Goal: Information Seeking & Learning: Learn about a topic

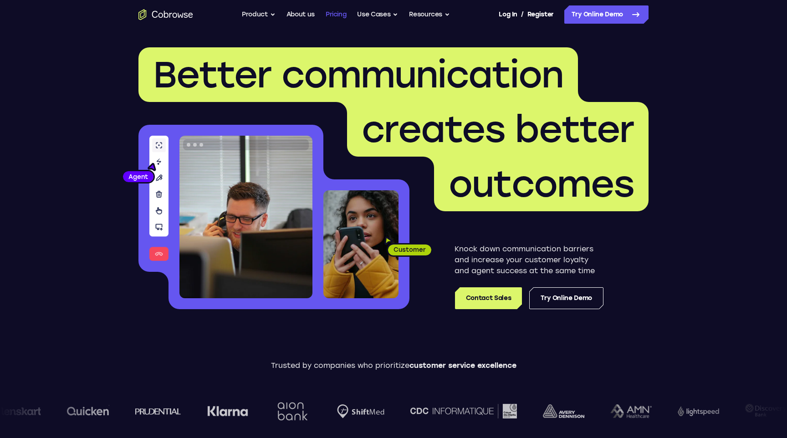
click at [341, 11] on link "Pricing" at bounding box center [336, 14] width 21 height 18
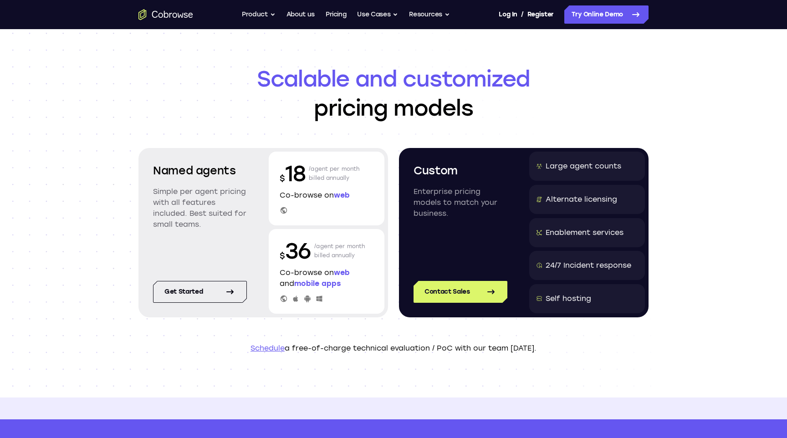
scroll to position [10, 0]
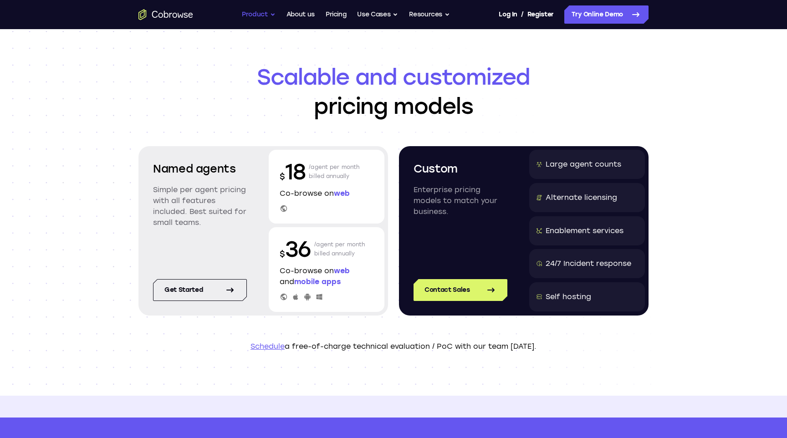
click at [264, 17] on button "Product" at bounding box center [259, 14] width 34 height 18
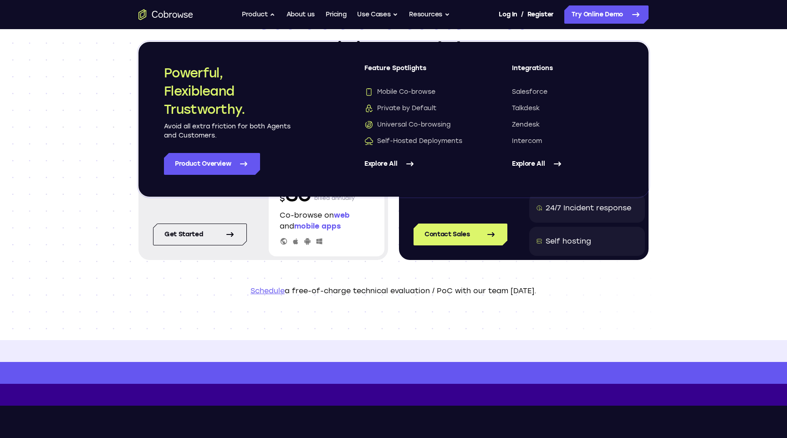
scroll to position [0, 0]
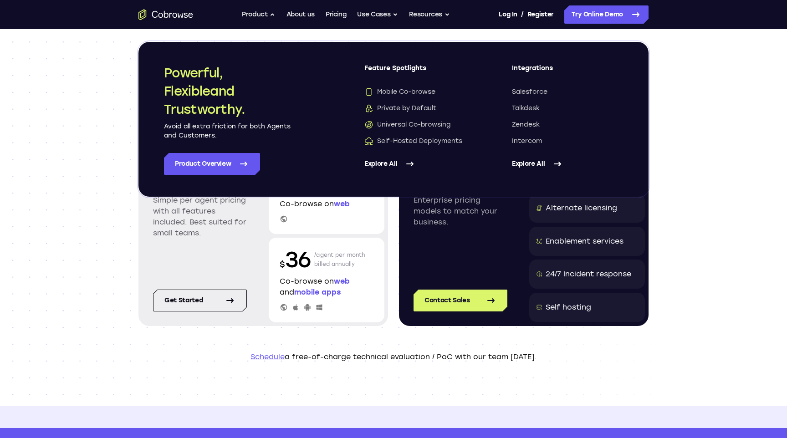
click at [86, 59] on div "Scalable and customized pricing models Named agents Simple per agent pricing wi…" at bounding box center [393, 217] width 787 height 377
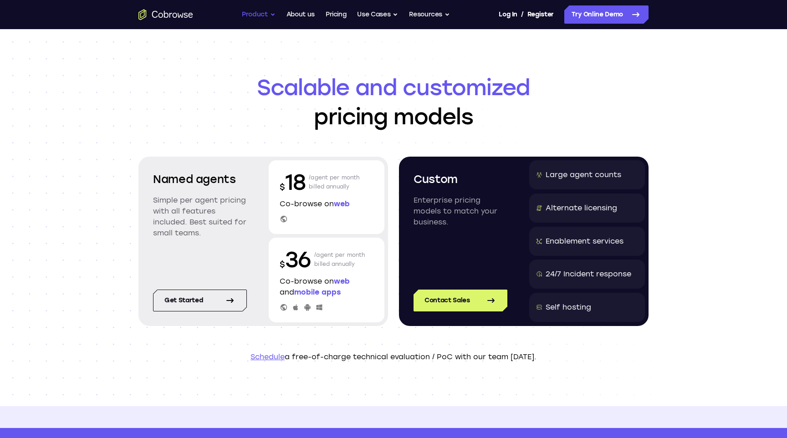
click at [269, 12] on button "Product" at bounding box center [259, 14] width 34 height 18
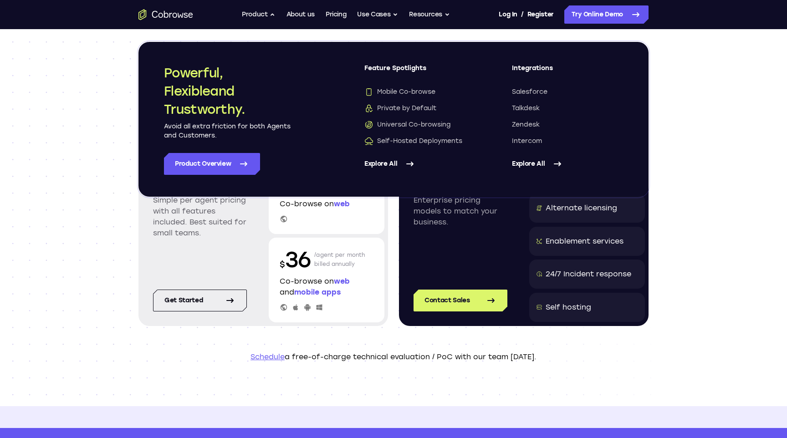
click at [375, 330] on header "Scalable and customized pricing models Named agents Simple per agent pricing wi…" at bounding box center [393, 217] width 583 height 377
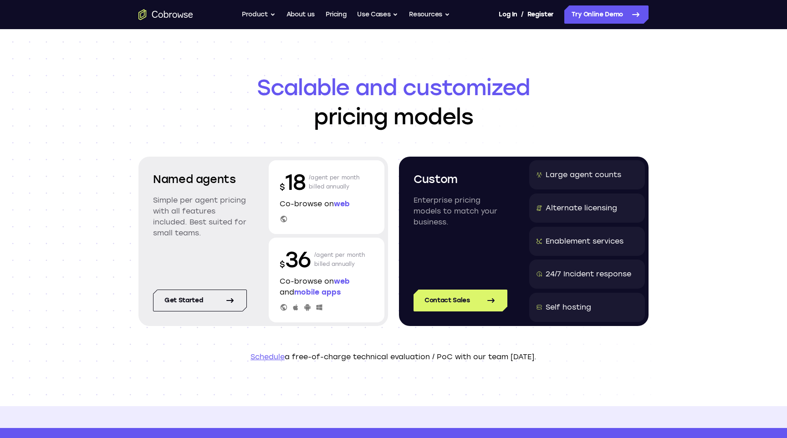
click at [634, 133] on header "Scalable and customized pricing models Named agents Simple per agent pricing wi…" at bounding box center [393, 217] width 583 height 377
